Goal: Check status: Check status

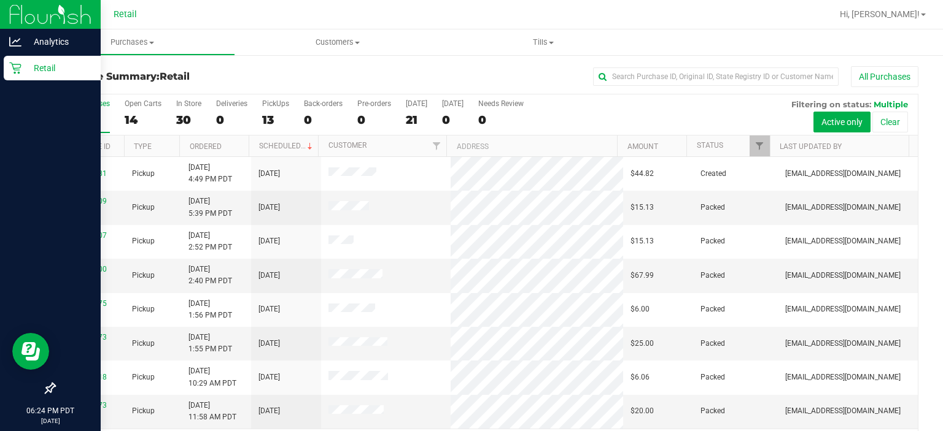
click at [14, 147] on div at bounding box center [50, 229] width 101 height 295
click at [14, 144] on div at bounding box center [50, 229] width 101 height 295
click at [14, 145] on div at bounding box center [50, 229] width 101 height 295
click at [14, 147] on div at bounding box center [50, 229] width 101 height 295
click at [15, 145] on div at bounding box center [50, 229] width 101 height 295
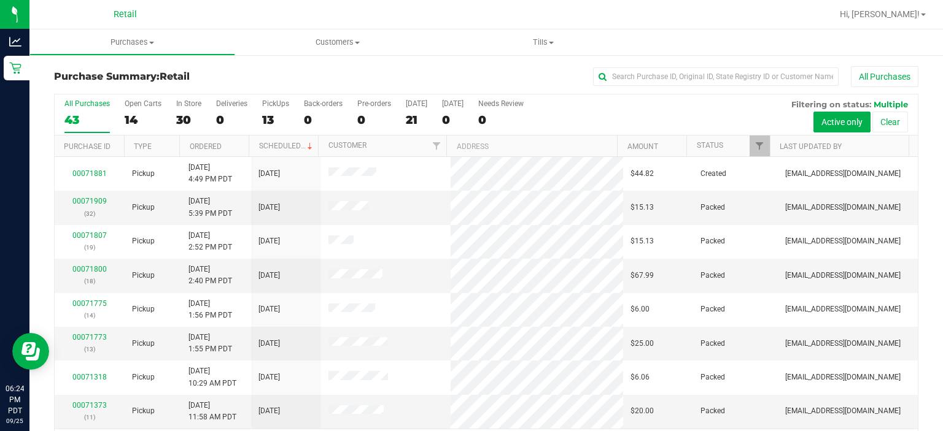
click at [457, 15] on div at bounding box center [526, 14] width 612 height 24
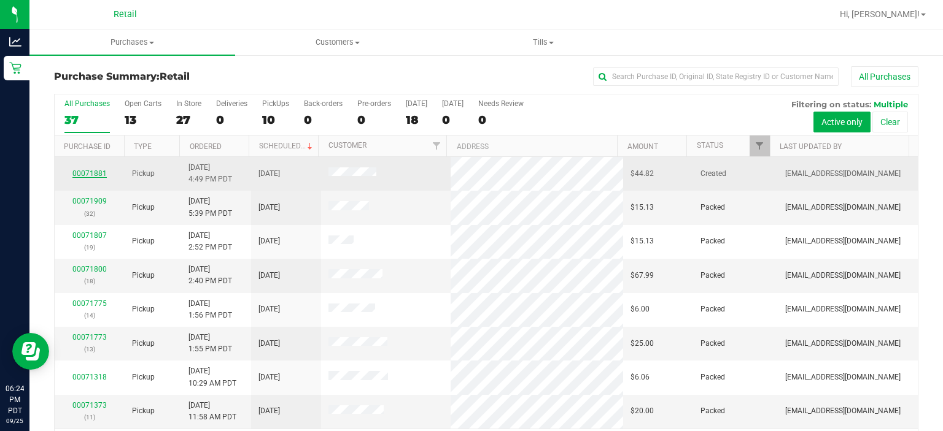
click at [93, 172] on link "00071881" at bounding box center [89, 173] width 34 height 9
